Goal: Check status: Check status

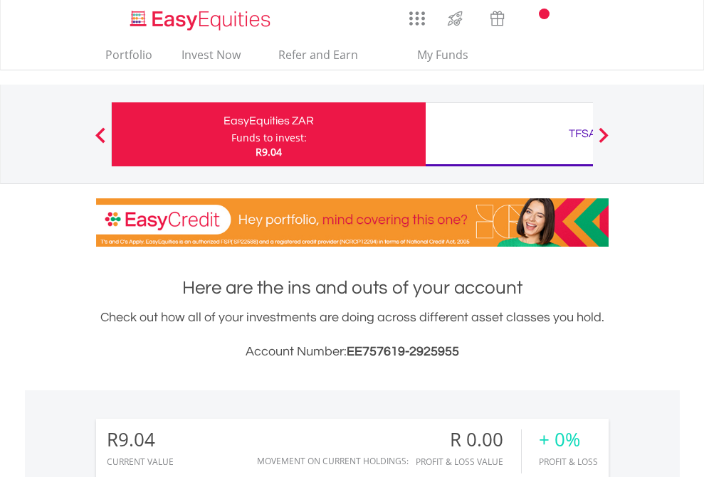
scroll to position [137, 223]
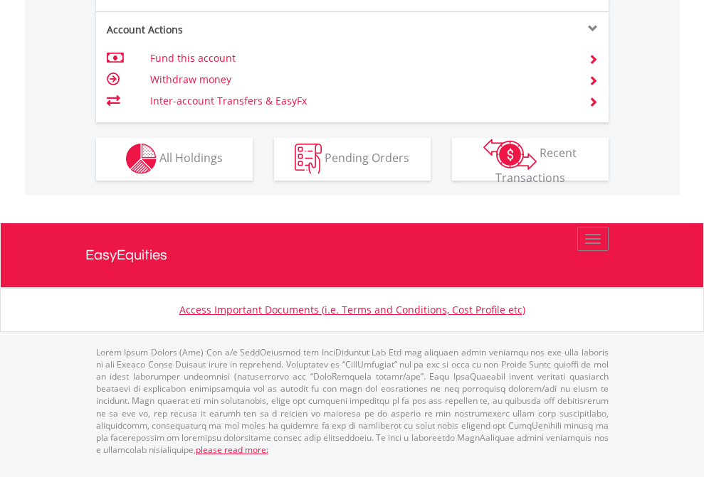
scroll to position [1330, 0]
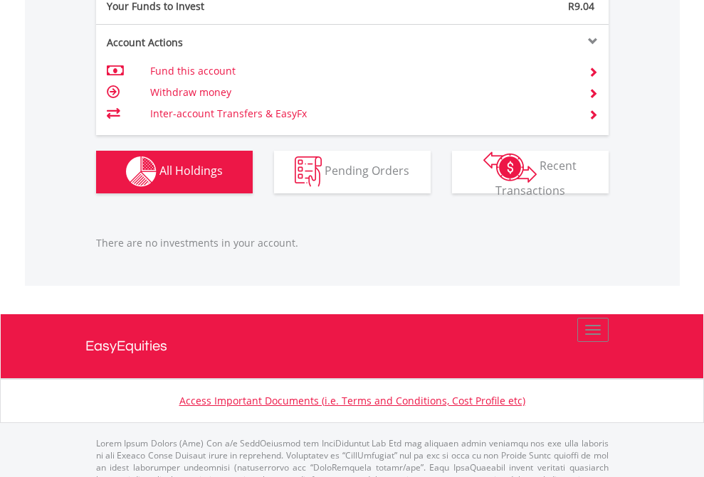
scroll to position [1408, 0]
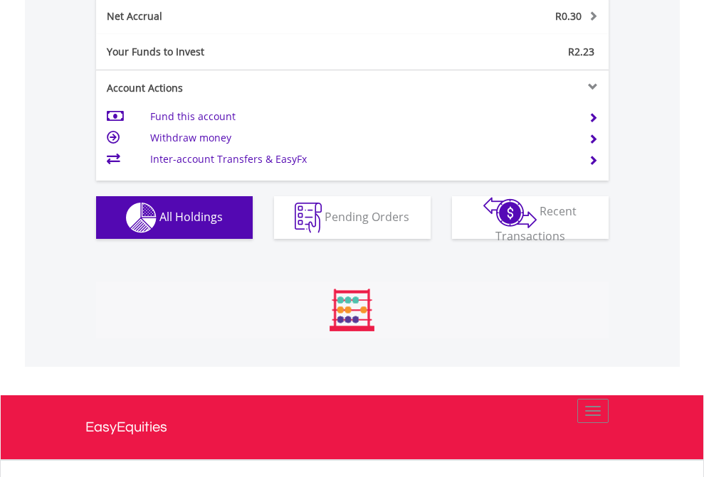
scroll to position [1442, 0]
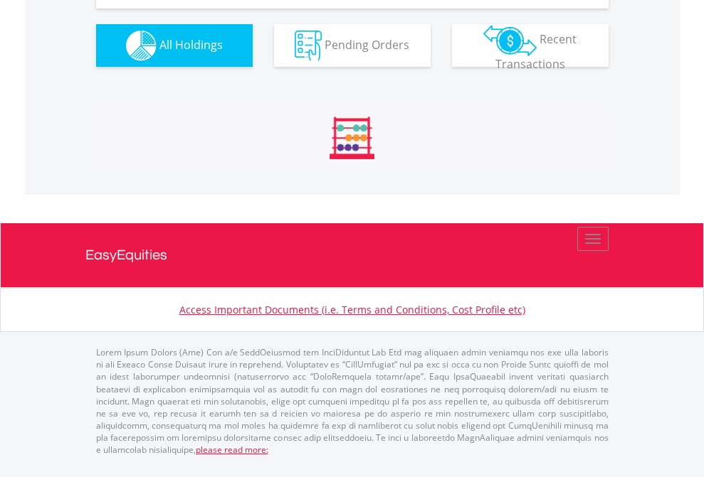
scroll to position [137, 223]
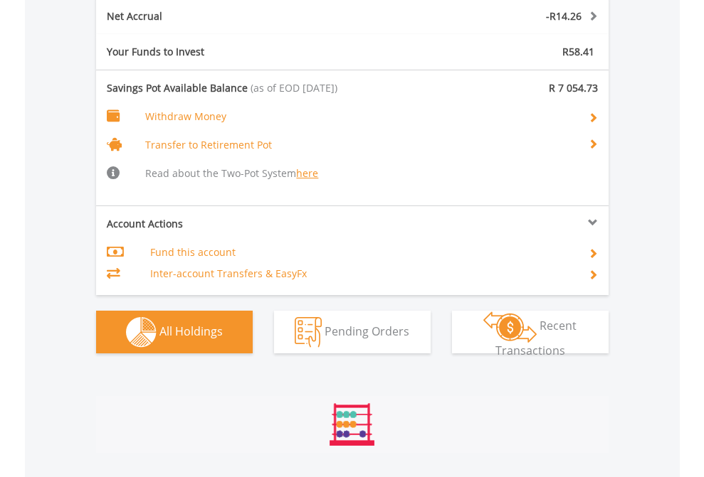
scroll to position [1694, 0]
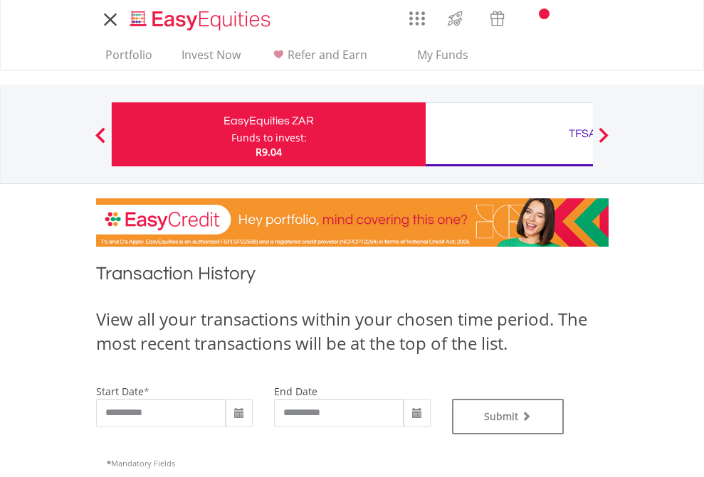
type input "**********"
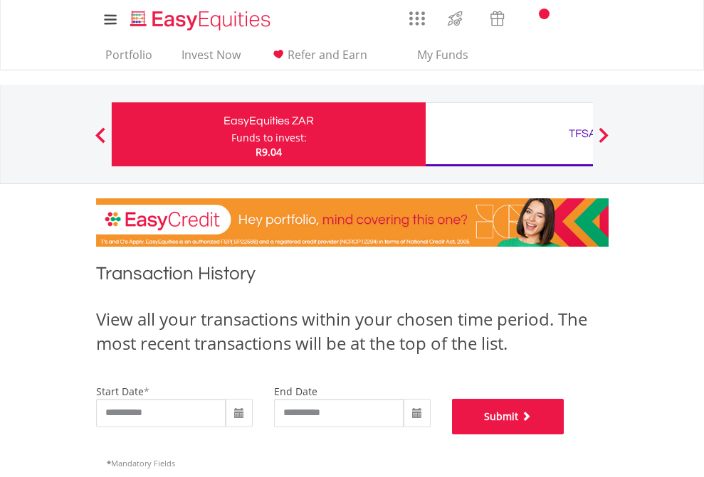
click at [564, 435] on button "Submit" at bounding box center [508, 417] width 112 height 36
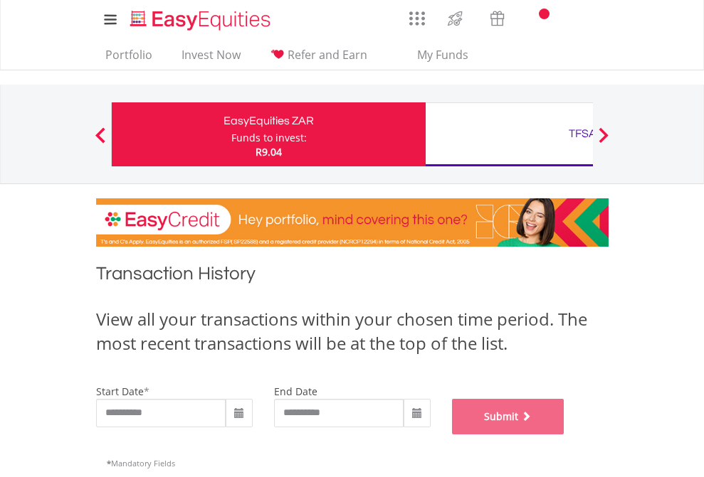
scroll to position [577, 0]
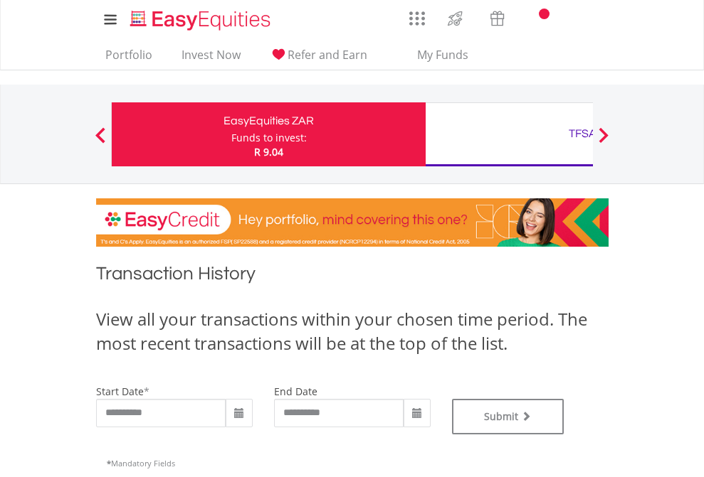
click at [509, 134] on div "TFSA" at bounding box center [582, 134] width 297 height 20
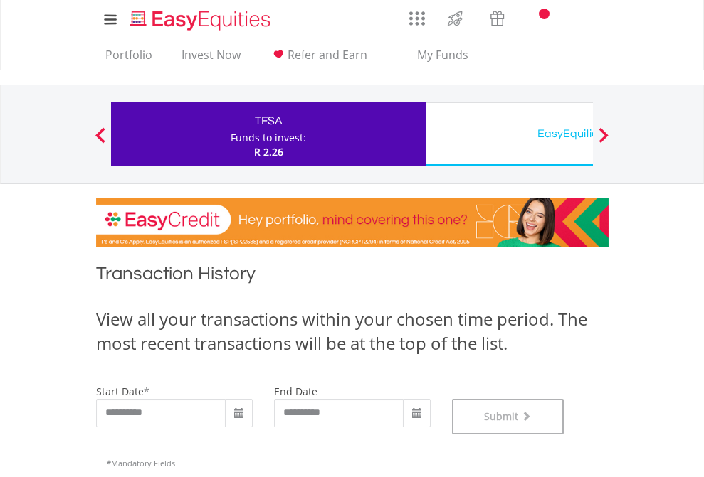
scroll to position [577, 0]
click at [509, 134] on div "EasyEquities USD" at bounding box center [582, 134] width 297 height 20
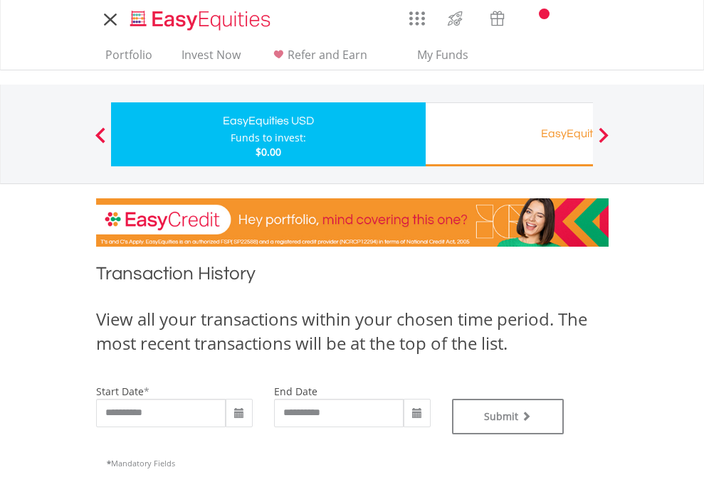
type input "**********"
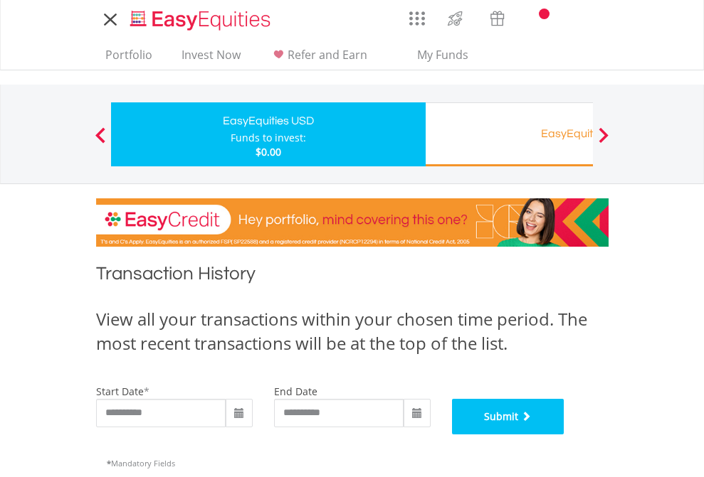
click at [564, 435] on button "Submit" at bounding box center [508, 417] width 112 height 36
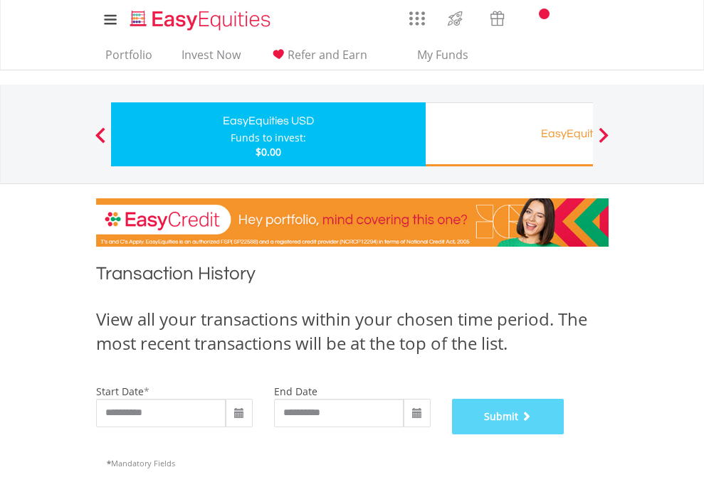
scroll to position [577, 0]
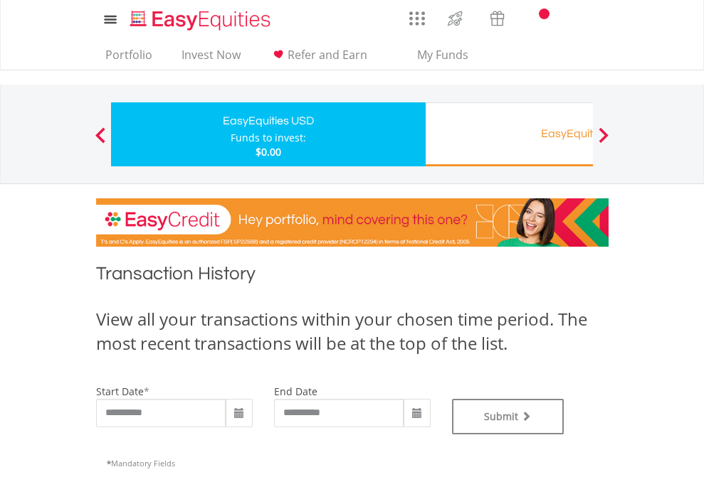
click at [509, 134] on div "EasyEquities RA" at bounding box center [582, 134] width 297 height 20
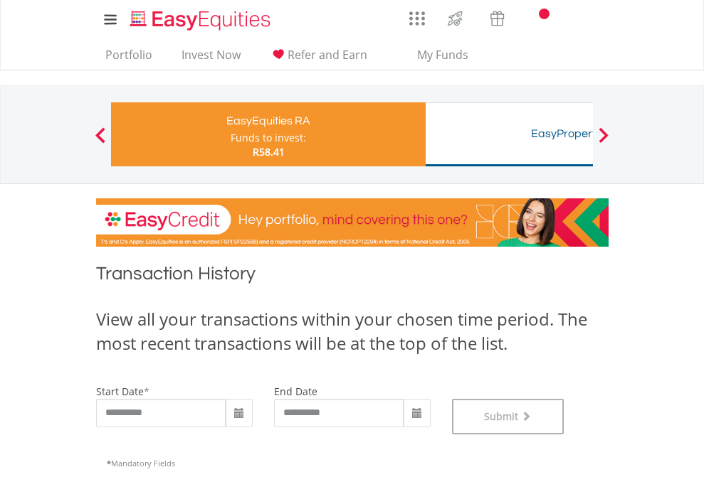
scroll to position [577, 0]
